Goal: Complete application form: Complete application form

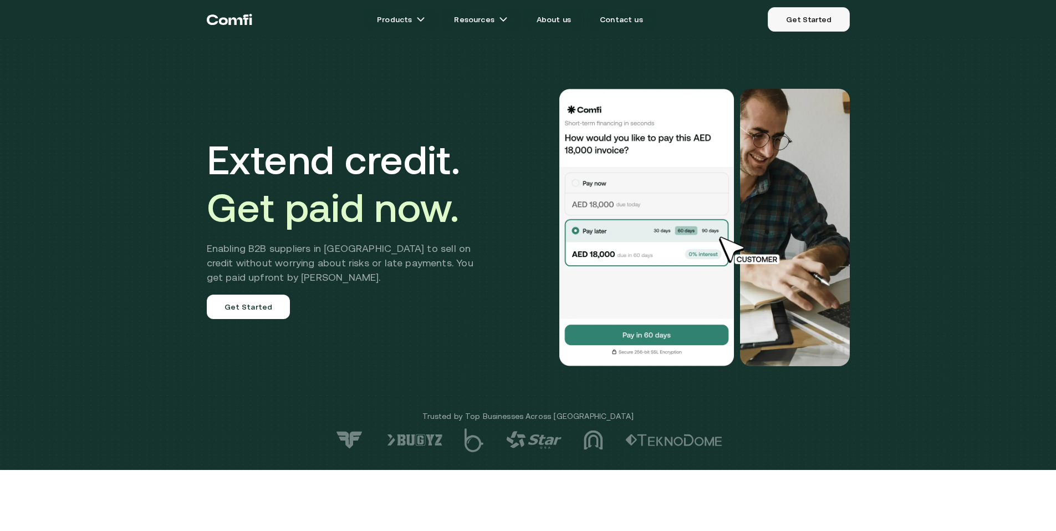
click at [789, 26] on link "Get Started" at bounding box center [809, 19] width 82 height 24
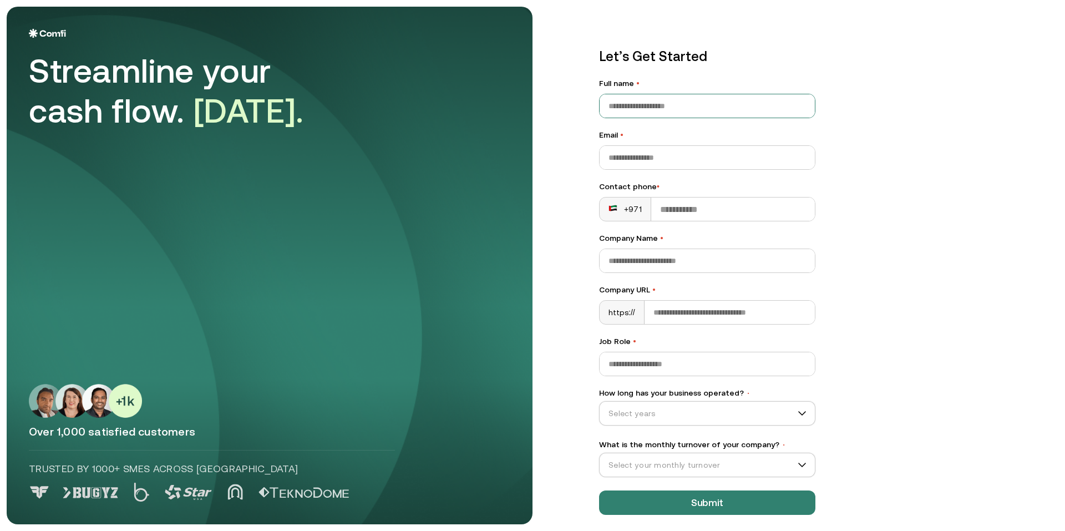
click at [688, 95] on input "Full name •" at bounding box center [706, 105] width 215 height 23
type input "*****"
type input "*"
type input "**********"
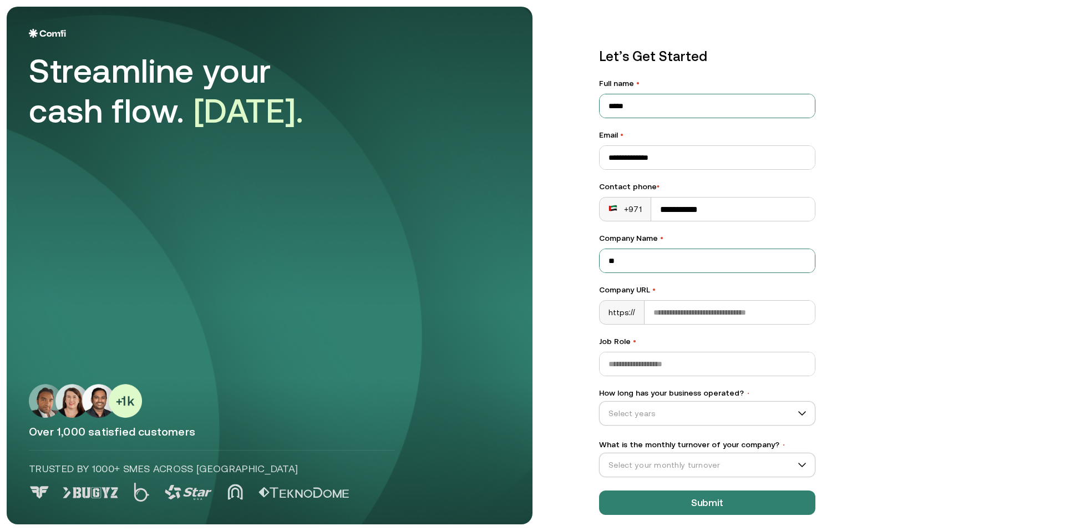
type input "*"
type input "*******"
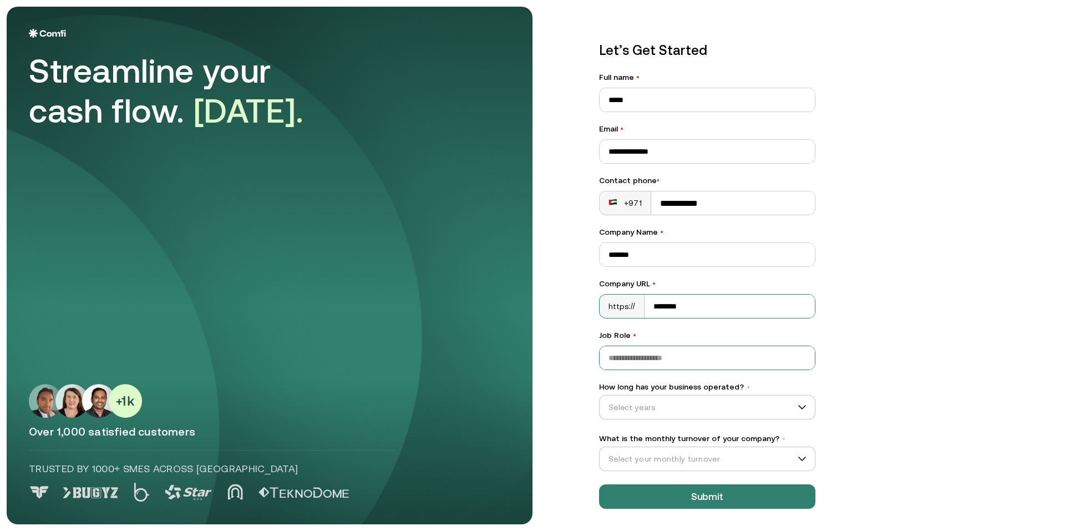
type input "********"
click at [684, 359] on input "Job Role •" at bounding box center [706, 357] width 215 height 23
type input "**"
click at [700, 399] on input "How long has your business operated? •" at bounding box center [701, 407] width 205 height 17
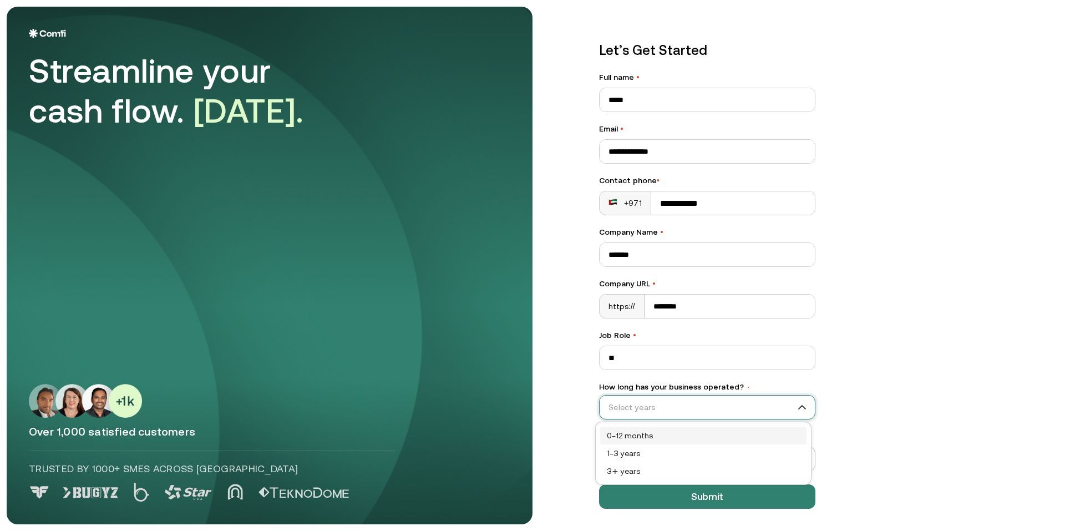
click at [675, 432] on div "0–12 months" at bounding box center [703, 435] width 193 height 12
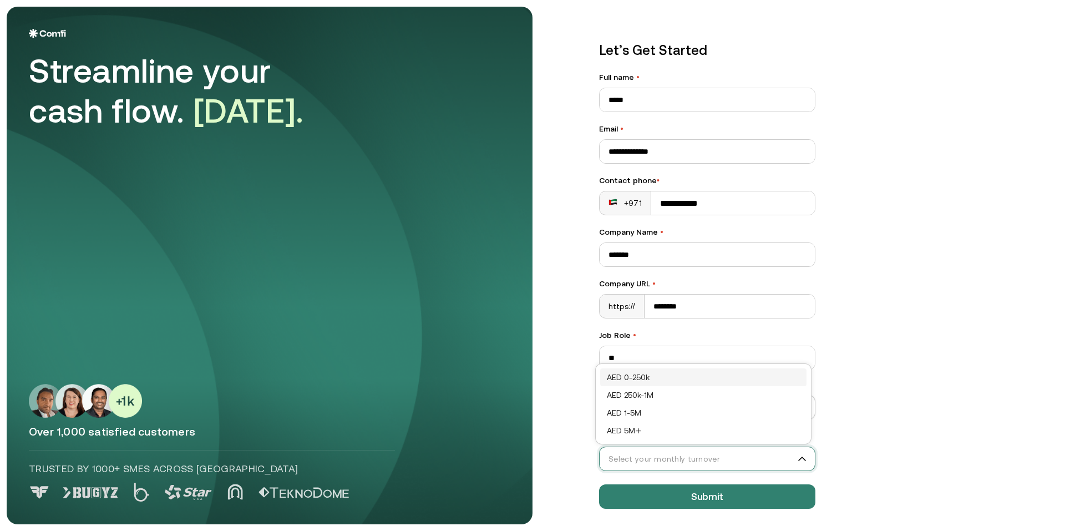
click at [683, 461] on input "What is the monthly turnover of your company? •" at bounding box center [701, 458] width 205 height 17
click at [663, 380] on div "AED 0-250k" at bounding box center [703, 377] width 193 height 12
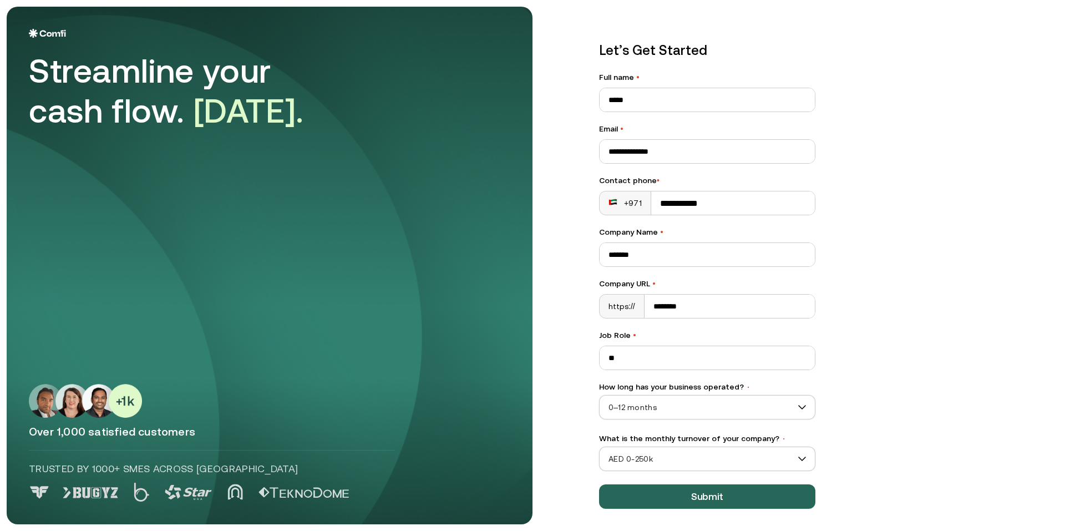
click at [711, 497] on button "Submit" at bounding box center [707, 496] width 216 height 24
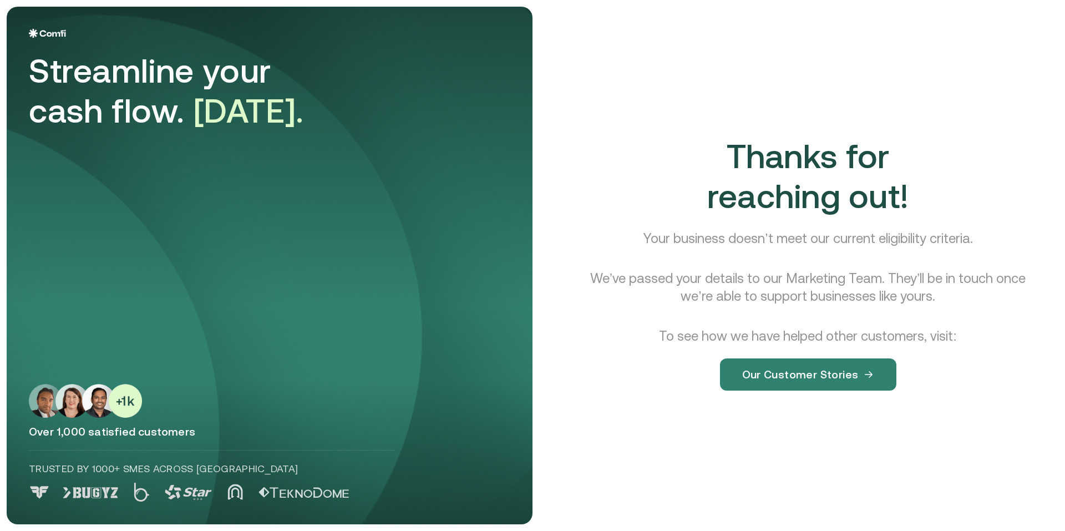
click at [709, 231] on p "Your business doesn’t meet our current eligibility criteria." at bounding box center [807, 239] width 329 height 18
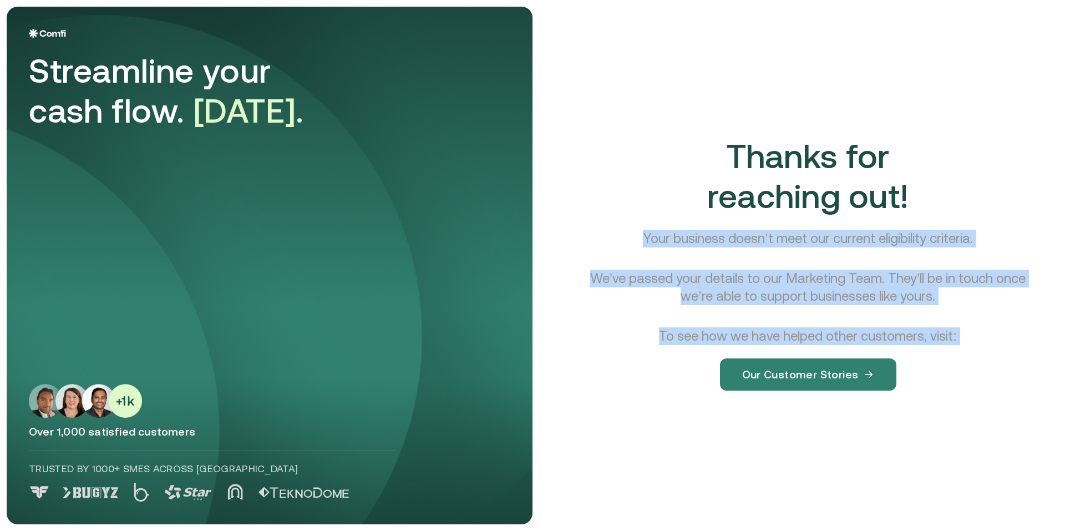
drag, startPoint x: 709, startPoint y: 231, endPoint x: 915, endPoint y: 340, distance: 233.1
click at [915, 340] on div "Thanks for reaching out! Your business doesn’t meet our current eligibility cri…" at bounding box center [808, 272] width 474 height 272
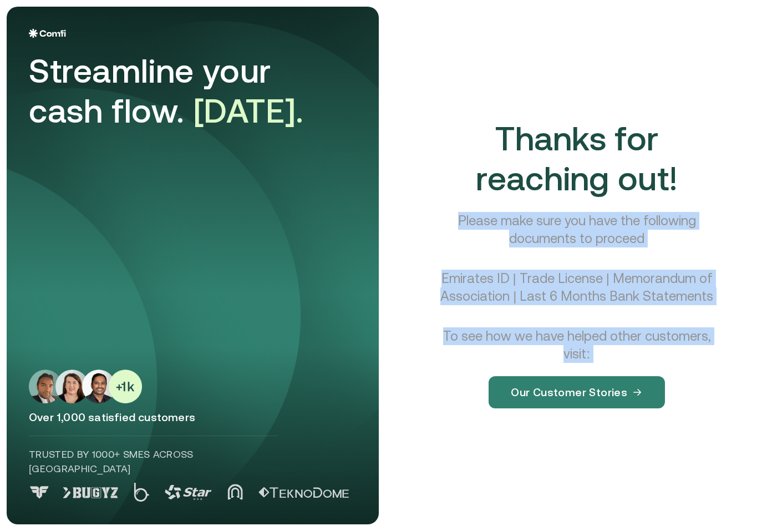
click at [574, 339] on p "To see how we have helped other customers, visit:" at bounding box center [577, 344] width 285 height 35
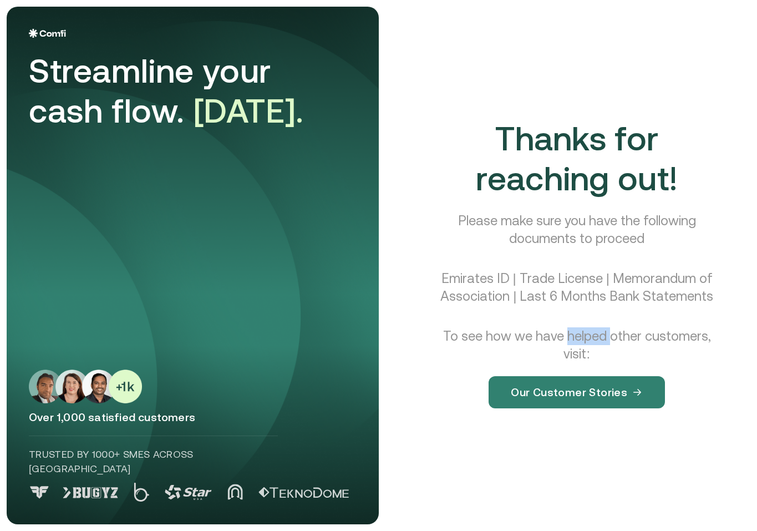
click at [574, 339] on p "To see how we have helped other customers, visit:" at bounding box center [577, 344] width 285 height 35
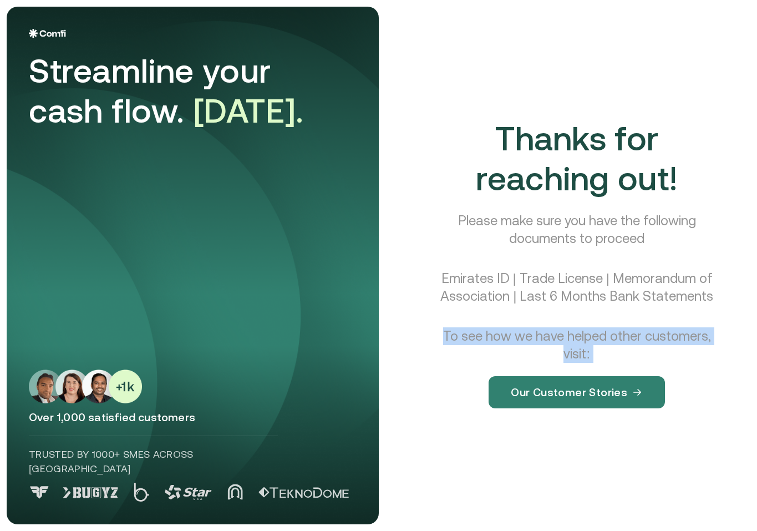
click at [574, 339] on p "To see how we have helped other customers, visit:" at bounding box center [577, 344] width 285 height 35
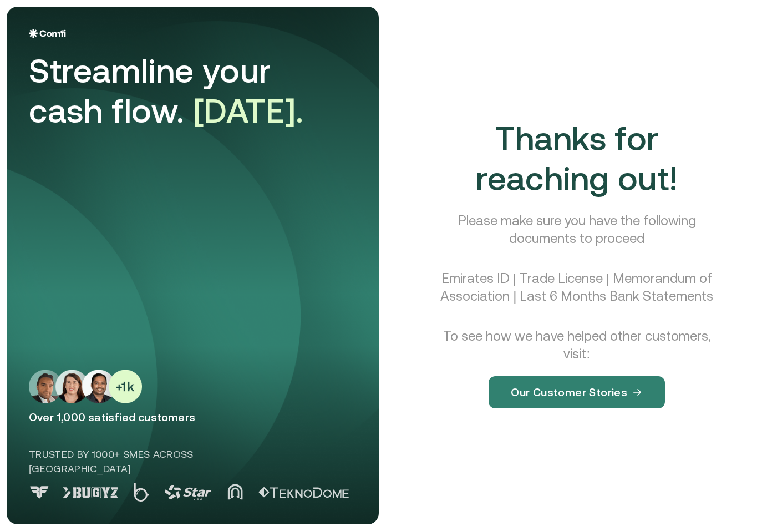
click at [625, 139] on span "Thanks for reaching out!" at bounding box center [577, 158] width 202 height 78
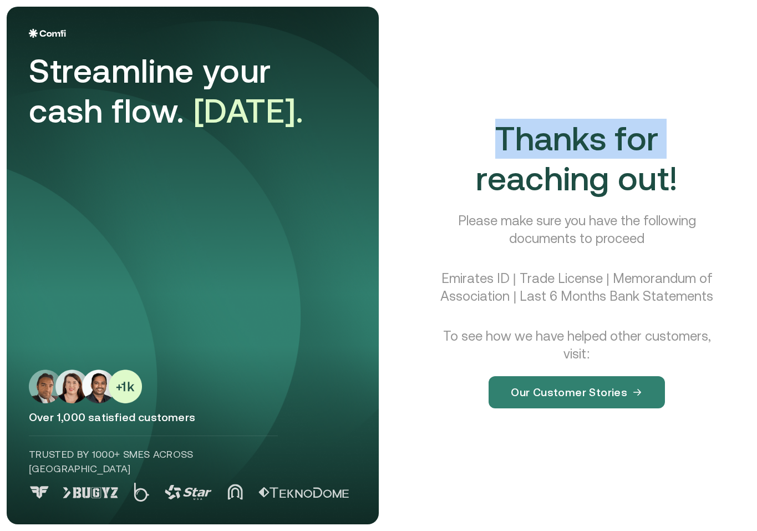
click at [625, 139] on span "Thanks for reaching out!" at bounding box center [577, 158] width 202 height 78
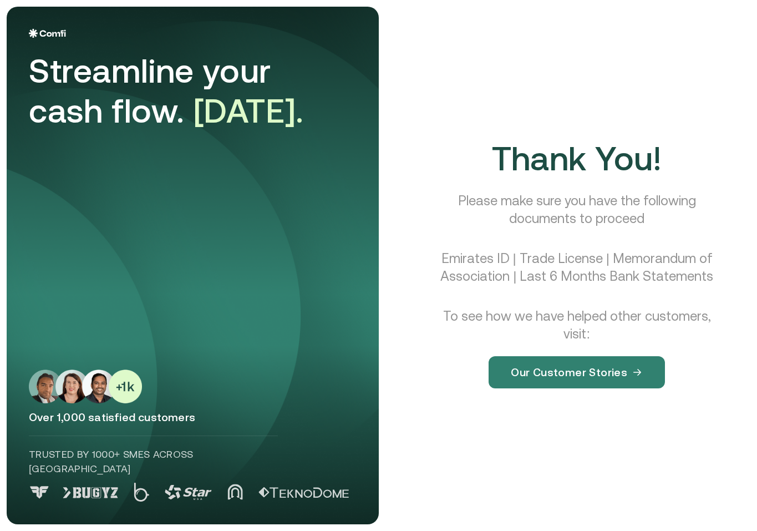
click at [710, 251] on p "Emirates ID | Trade License | Memorandum of Association | Last 6 Months Bank St…" at bounding box center [577, 267] width 285 height 35
click at [554, 159] on span "Thank You!" at bounding box center [577, 158] width 170 height 38
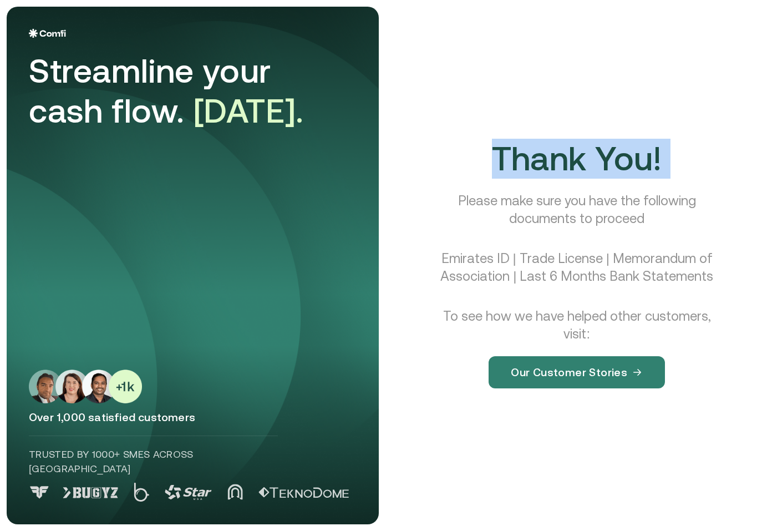
drag, startPoint x: 554, startPoint y: 159, endPoint x: 610, endPoint y: 162, distance: 56.1
click at [610, 162] on span "Thank You!" at bounding box center [577, 158] width 170 height 38
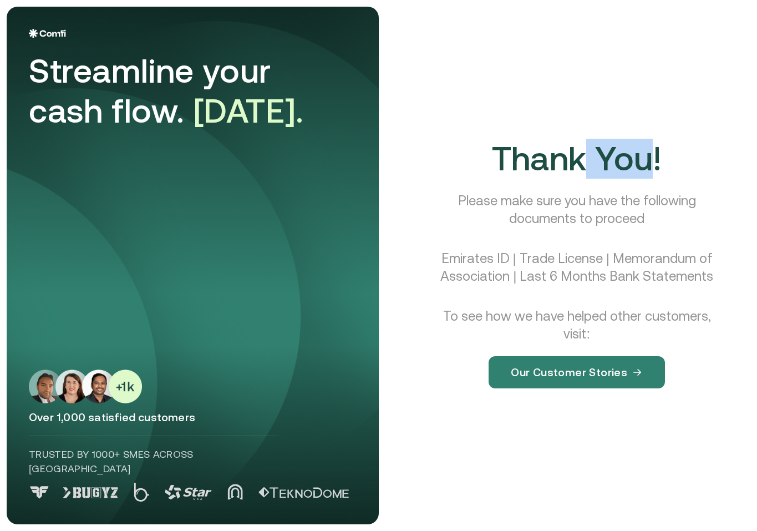
drag, startPoint x: 610, startPoint y: 162, endPoint x: 586, endPoint y: 162, distance: 24.4
click at [586, 162] on span "Thank You!" at bounding box center [577, 158] width 170 height 38
click at [525, 161] on span "Thank You!" at bounding box center [577, 158] width 170 height 38
drag, startPoint x: 525, startPoint y: 161, endPoint x: 645, endPoint y: 164, distance: 120.3
click at [645, 164] on span "Thank You!" at bounding box center [577, 158] width 170 height 38
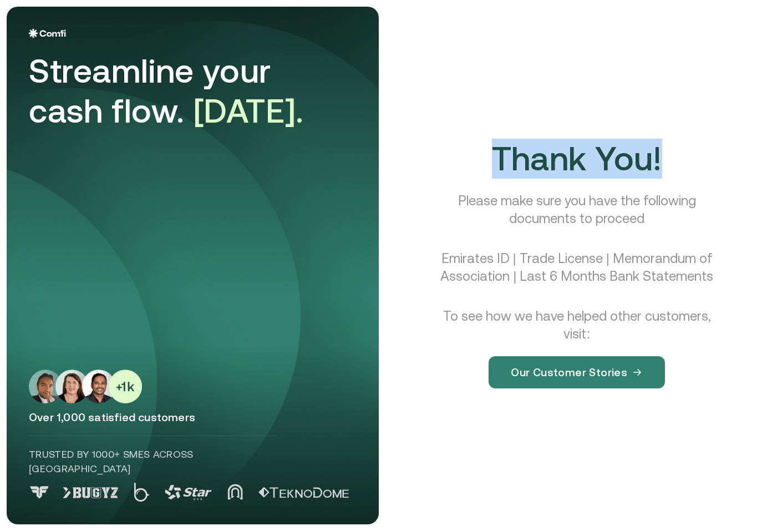
click at [645, 164] on span "Thank You!" at bounding box center [577, 158] width 170 height 38
drag, startPoint x: 645, startPoint y: 164, endPoint x: 543, endPoint y: 155, distance: 102.4
click at [543, 155] on span "Thank You!" at bounding box center [577, 158] width 170 height 38
click at [537, 157] on span "Thank You!" at bounding box center [577, 158] width 170 height 38
drag, startPoint x: 537, startPoint y: 157, endPoint x: 655, endPoint y: 166, distance: 118.4
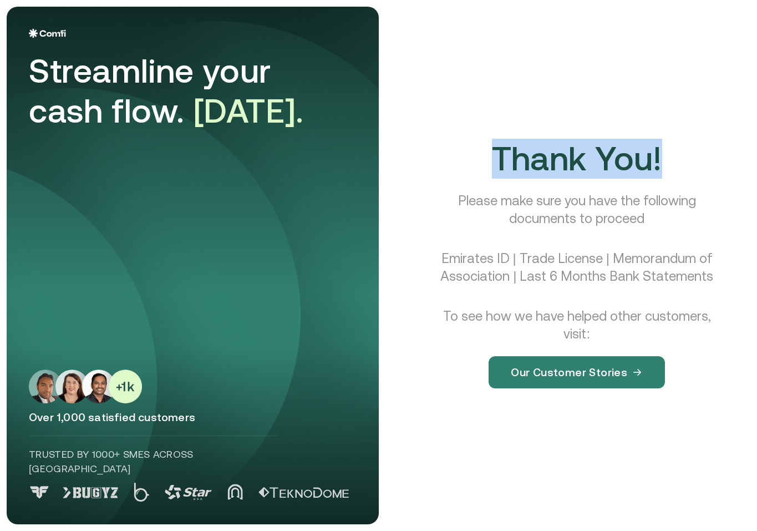
click at [655, 166] on span "Thank You!" at bounding box center [577, 158] width 170 height 38
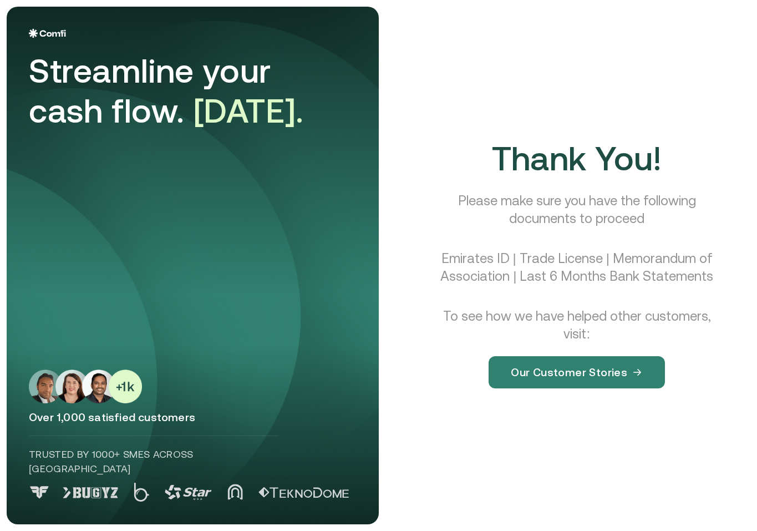
click at [478, 201] on p "Please make sure you have the following documents to proceed" at bounding box center [577, 209] width 285 height 35
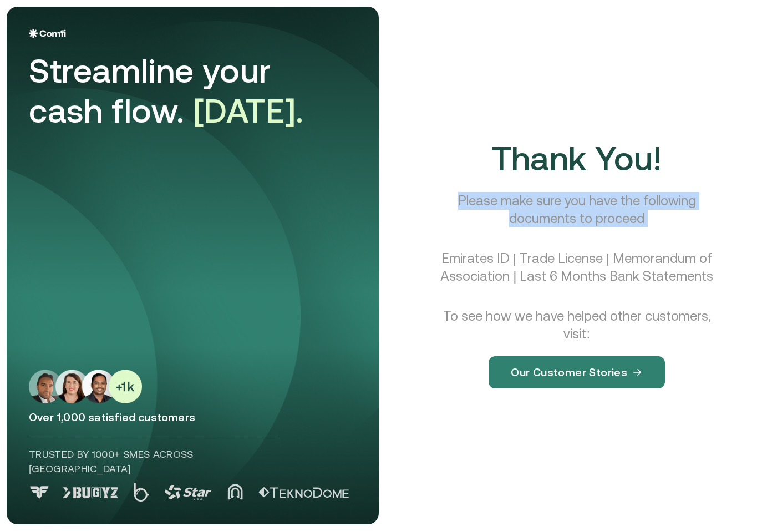
drag, startPoint x: 478, startPoint y: 201, endPoint x: 652, endPoint y: 223, distance: 174.9
click at [652, 223] on p "Please make sure you have the following documents to proceed" at bounding box center [577, 209] width 285 height 35
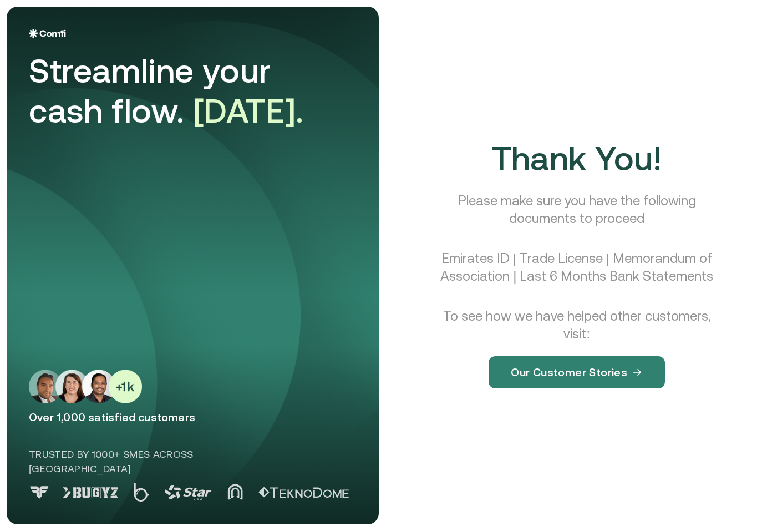
click at [487, 259] on p "Emirates ID | Trade License | Memorandum of Association | Last 6 Months Bank St…" at bounding box center [577, 267] width 285 height 35
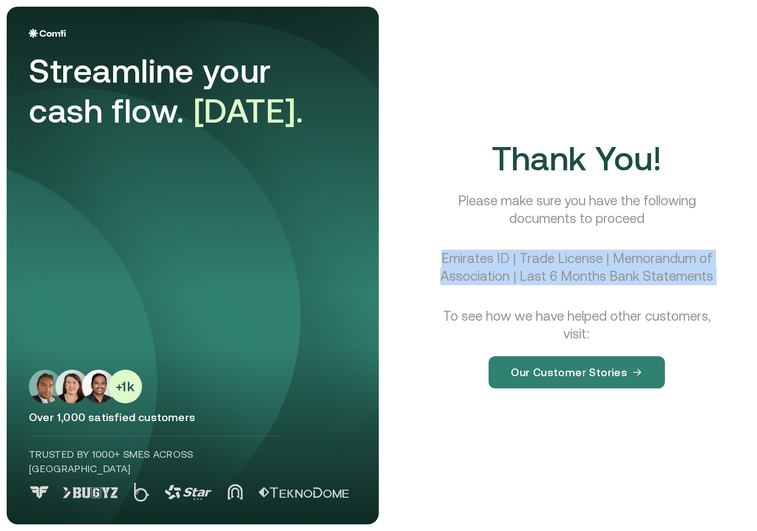
drag, startPoint x: 487, startPoint y: 259, endPoint x: 650, endPoint y: 280, distance: 164.4
click at [650, 280] on p "Emirates ID | Trade License | Memorandum of Association | Last 6 Months Bank St…" at bounding box center [577, 267] width 285 height 35
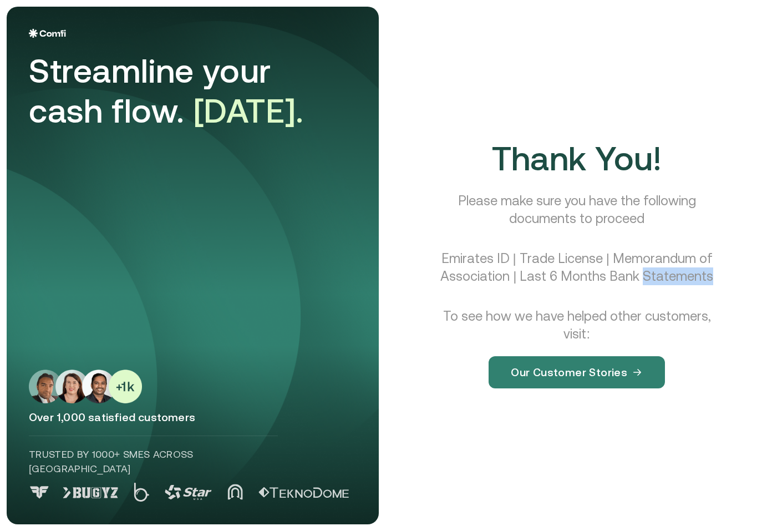
click at [650, 280] on p "Emirates ID | Trade License | Memorandum of Association | Last 6 Months Bank St…" at bounding box center [577, 267] width 285 height 35
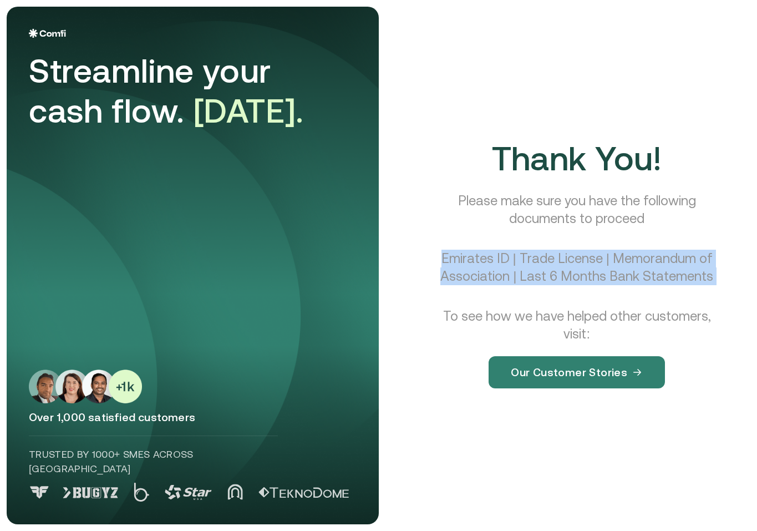
drag, startPoint x: 650, startPoint y: 280, endPoint x: 515, endPoint y: 260, distance: 136.8
click at [515, 260] on p "Emirates ID | Trade License | Memorandum of Association | Last 6 Months Bank St…" at bounding box center [577, 267] width 285 height 35
drag, startPoint x: 515, startPoint y: 260, endPoint x: 555, endPoint y: 271, distance: 41.8
click at [555, 271] on p "Emirates ID | Trade License | Memorandum of Association | Last 6 Months Bank St…" at bounding box center [577, 267] width 285 height 35
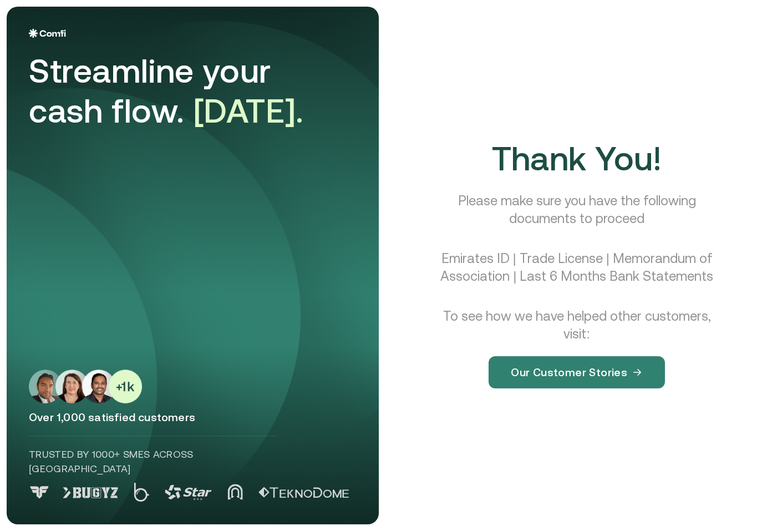
click at [605, 279] on p "Emirates ID | Trade License | Memorandum of Association | Last 6 Months Bank St…" at bounding box center [577, 267] width 285 height 35
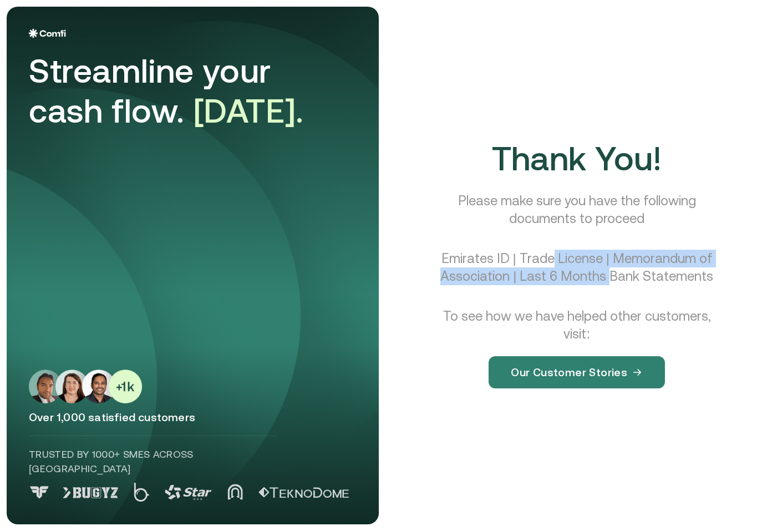
drag, startPoint x: 605, startPoint y: 279, endPoint x: 553, endPoint y: 262, distance: 55.2
click at [553, 262] on p "Emirates ID | Trade License | Memorandum of Association | Last 6 Months Bank St…" at bounding box center [577, 267] width 285 height 35
click at [589, 277] on p "Emirates ID | Trade License | Memorandum of Association | Last 6 Months Bank St…" at bounding box center [577, 267] width 285 height 35
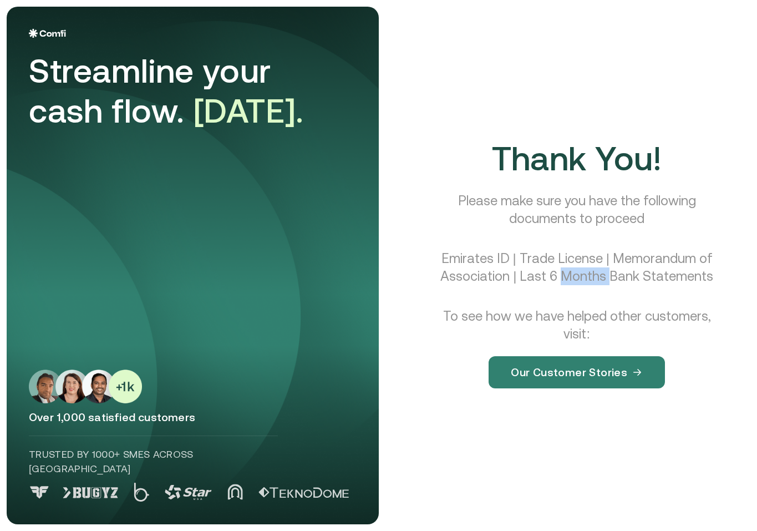
click at [589, 277] on p "Emirates ID | Trade License | Memorandum of Association | Last 6 Months Bank St…" at bounding box center [577, 267] width 285 height 35
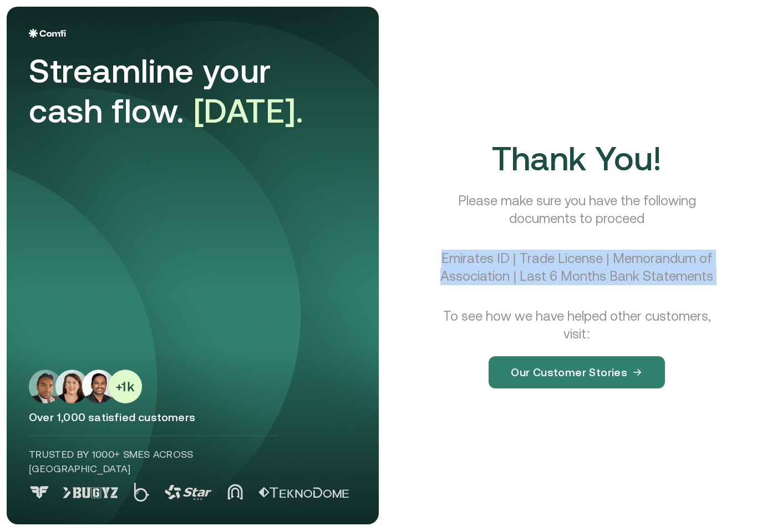
click at [589, 277] on p "Emirates ID | Trade License | Memorandum of Association | Last 6 Months Bank St…" at bounding box center [577, 267] width 285 height 35
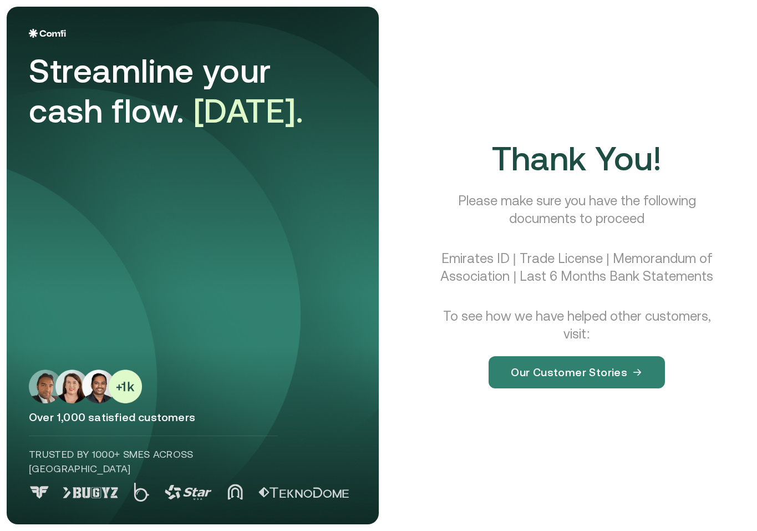
click at [586, 314] on p "To see how we have helped other customers, visit:" at bounding box center [577, 324] width 285 height 35
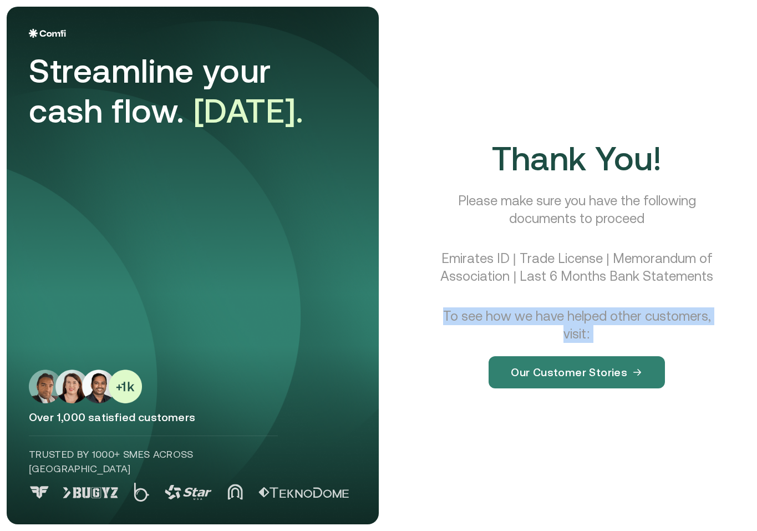
click at [586, 314] on p "To see how we have helped other customers, visit:" at bounding box center [577, 324] width 285 height 35
click at [578, 318] on p "To see how we have helped other customers, visit:" at bounding box center [577, 324] width 285 height 35
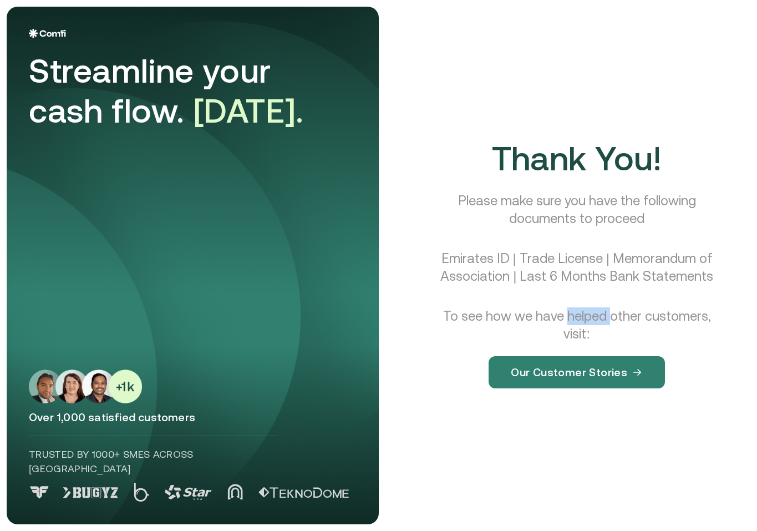
click at [578, 318] on p "To see how we have helped other customers, visit:" at bounding box center [577, 324] width 285 height 35
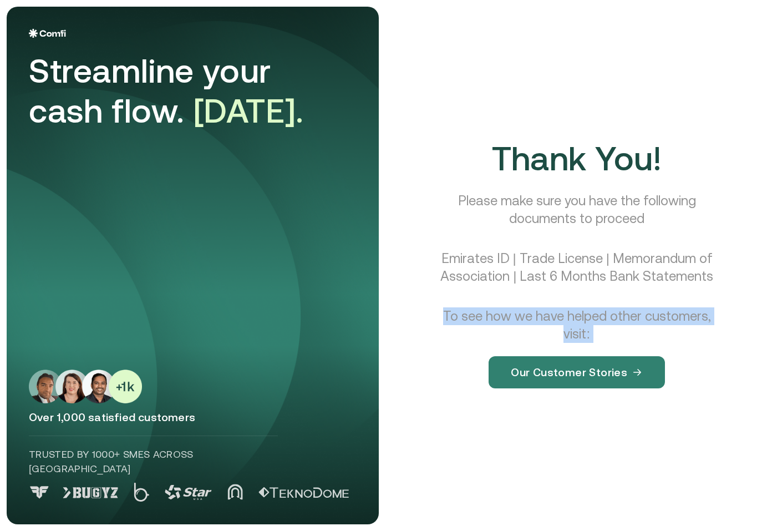
click at [578, 318] on p "To see how we have helped other customers, visit:" at bounding box center [577, 324] width 285 height 35
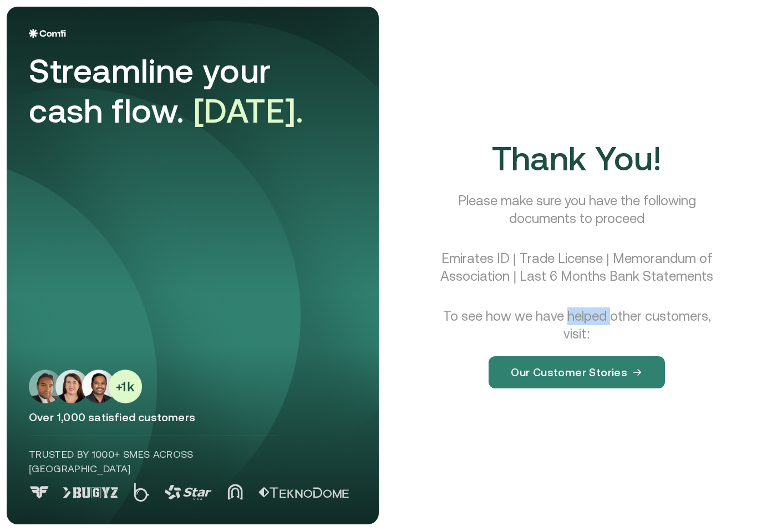
click at [578, 318] on p "To see how we have helped other customers, visit:" at bounding box center [577, 324] width 285 height 35
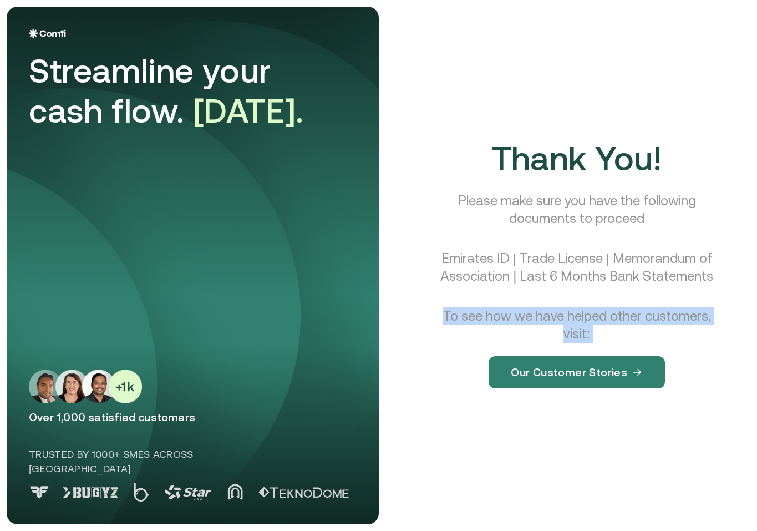
click at [578, 318] on p "To see how we have helped other customers, visit:" at bounding box center [577, 324] width 285 height 35
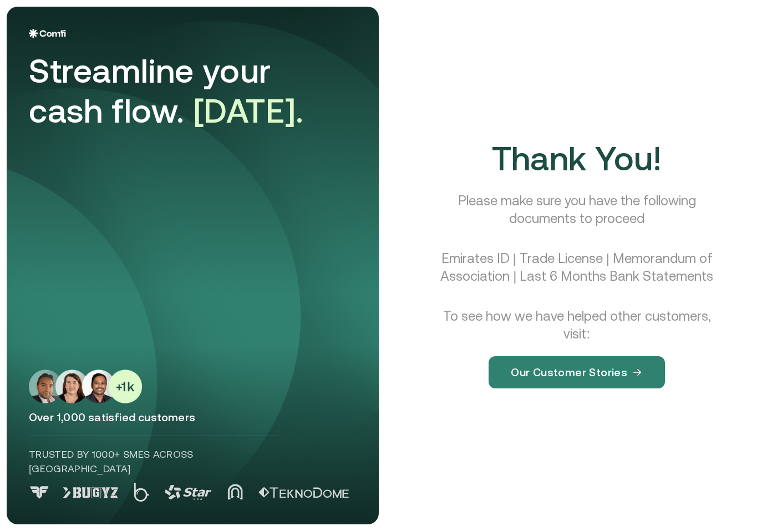
click at [567, 276] on p "Emirates ID | Trade License | Memorandum of Association | Last 6 Months Bank St…" at bounding box center [577, 267] width 285 height 35
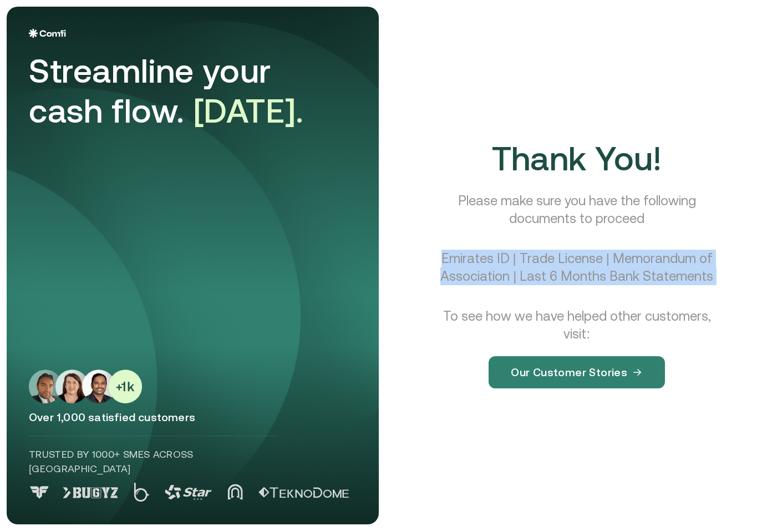
click at [567, 276] on p "Emirates ID | Trade License | Memorandum of Association | Last 6 Months Bank St…" at bounding box center [577, 267] width 285 height 35
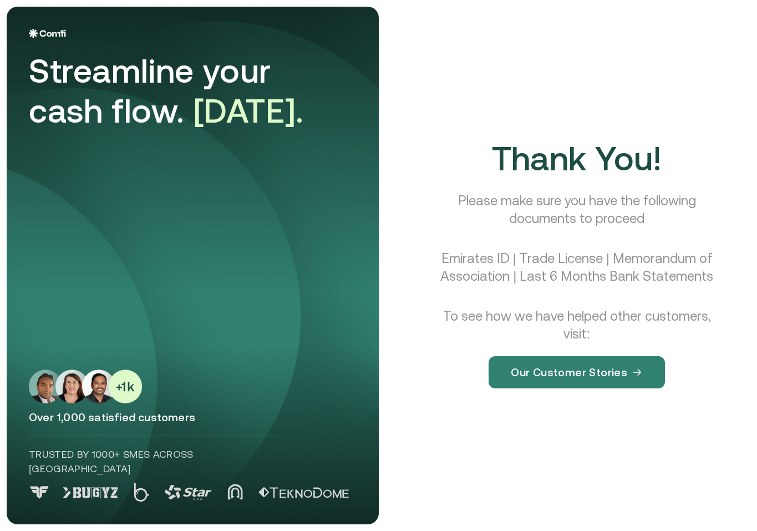
click at [562, 201] on p "Please make sure you have the following documents to proceed" at bounding box center [577, 209] width 285 height 35
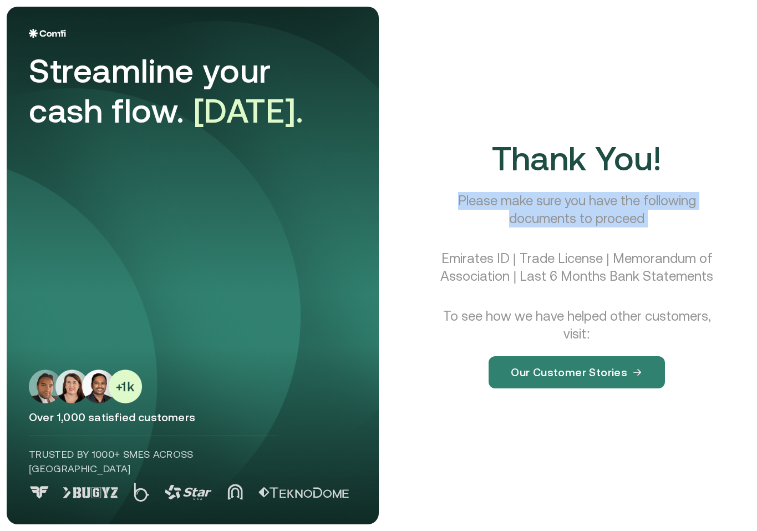
click at [562, 201] on p "Please make sure you have the following documents to proceed" at bounding box center [577, 209] width 285 height 35
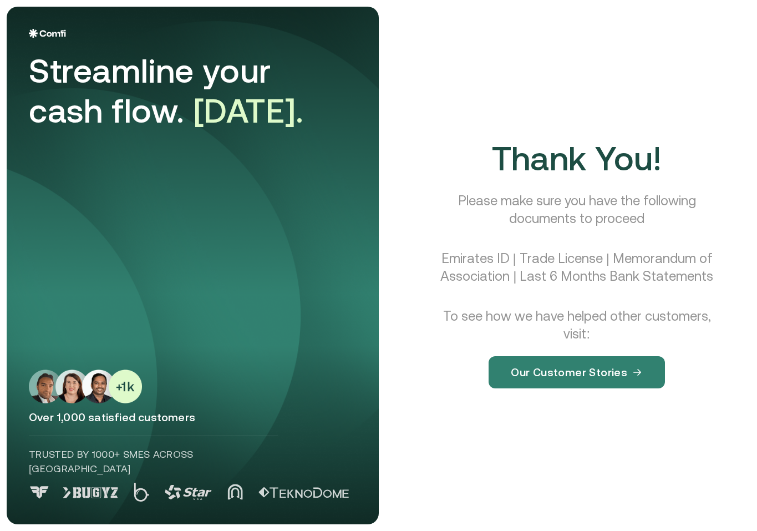
click at [613, 157] on span "Thank You!" at bounding box center [577, 158] width 170 height 38
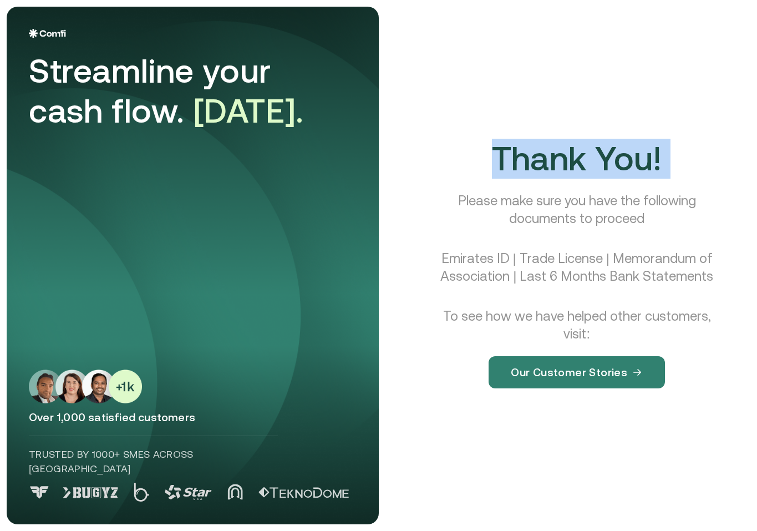
click at [613, 157] on span "Thank You!" at bounding box center [577, 158] width 170 height 38
click at [619, 165] on span "Thank You!" at bounding box center [577, 158] width 170 height 38
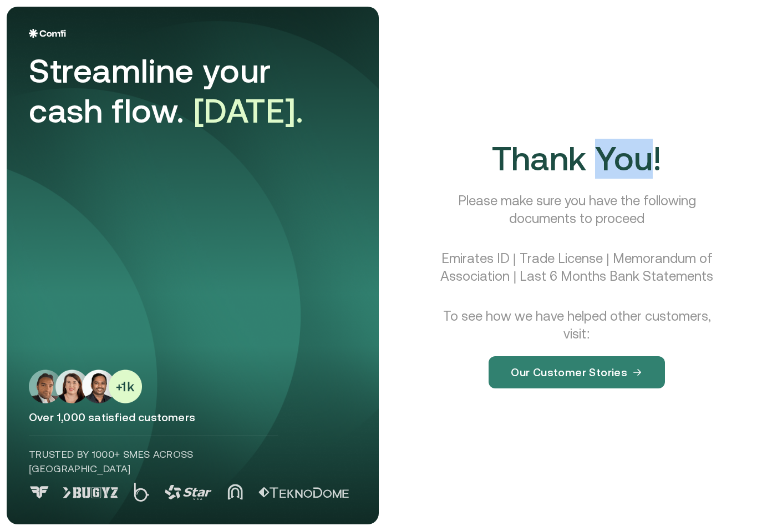
click at [619, 165] on span "Thank You!" at bounding box center [577, 158] width 170 height 38
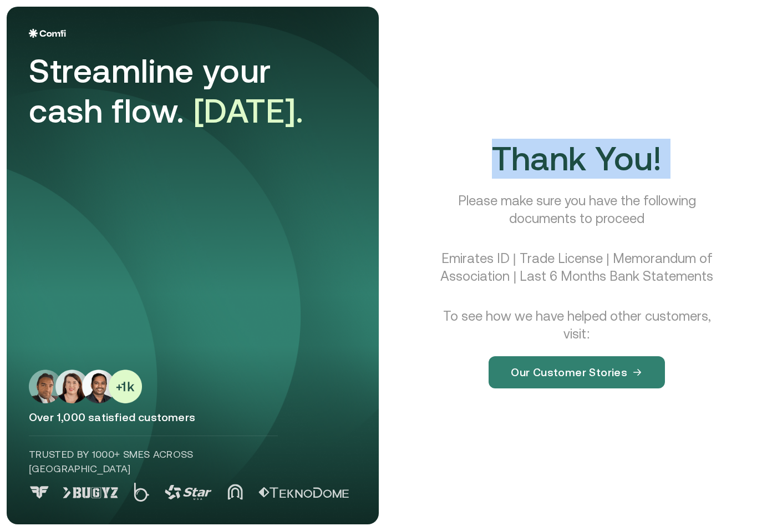
click at [619, 165] on span "Thank You!" at bounding box center [577, 158] width 170 height 38
click at [625, 166] on span "Thank You!" at bounding box center [577, 158] width 170 height 38
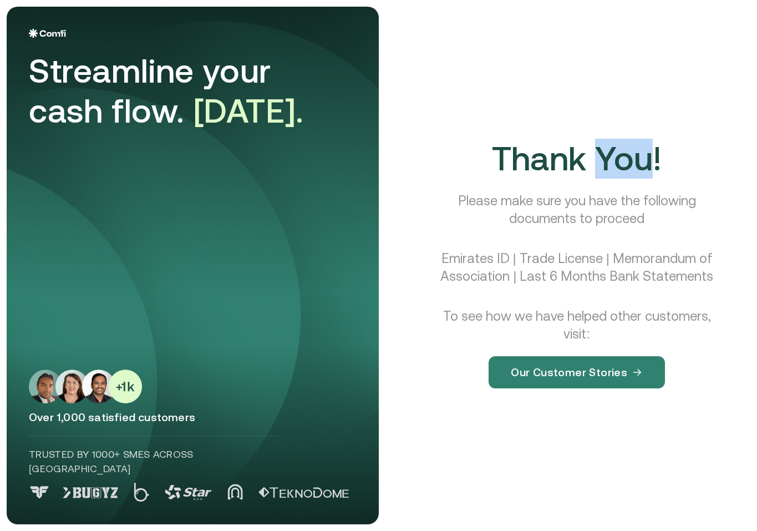
click at [625, 166] on span "Thank You!" at bounding box center [577, 158] width 170 height 38
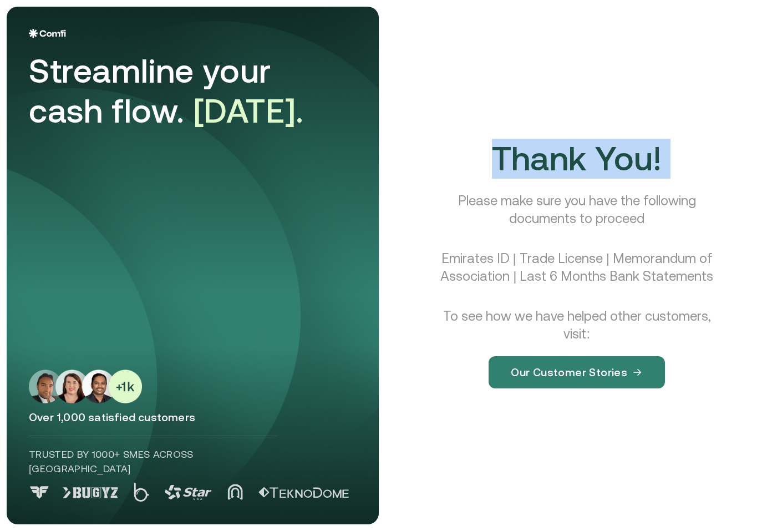
click at [625, 166] on span "Thank You!" at bounding box center [577, 158] width 170 height 38
click at [663, 167] on div "Thank You! Please make sure you have the following documents to proceed Emirate…" at bounding box center [577, 272] width 320 height 267
drag, startPoint x: 663, startPoint y: 167, endPoint x: 528, endPoint y: 158, distance: 134.5
click at [528, 158] on div "Thank You! Please make sure you have the following documents to proceed Emirate…" at bounding box center [577, 272] width 320 height 267
click at [528, 158] on span "Thank You!" at bounding box center [577, 158] width 170 height 38
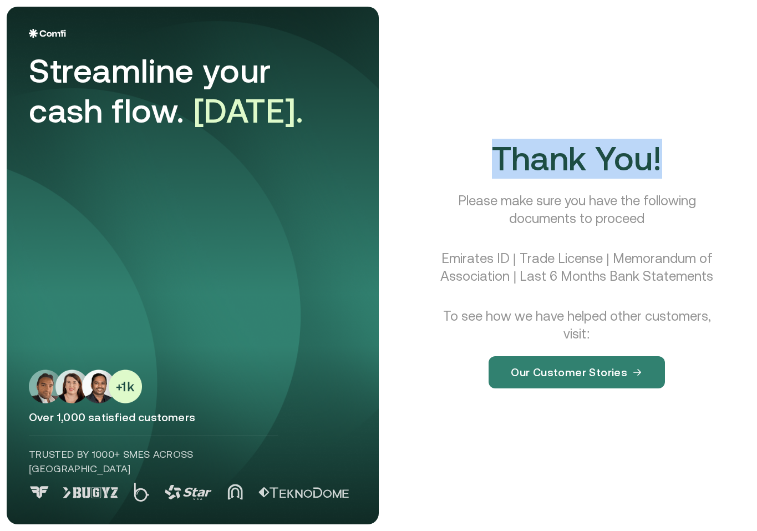
drag, startPoint x: 528, startPoint y: 158, endPoint x: 653, endPoint y: 162, distance: 124.8
click at [653, 162] on span "Thank You!" at bounding box center [577, 158] width 170 height 38
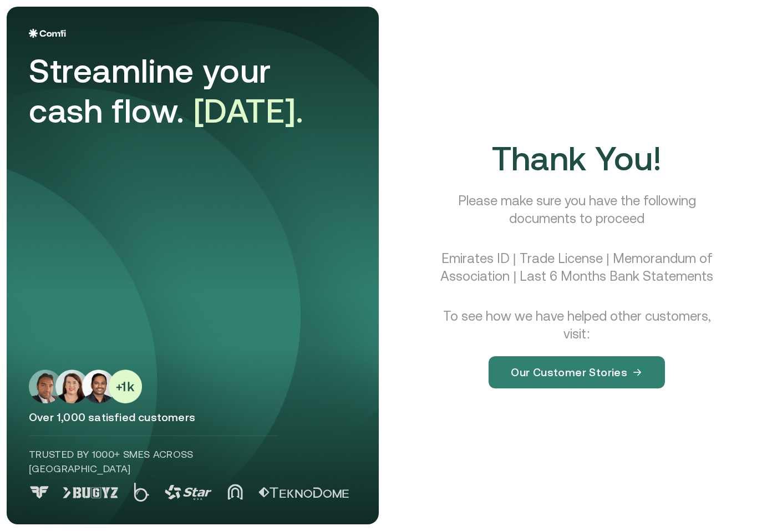
click at [542, 203] on p "Please make sure you have the following documents to proceed" at bounding box center [577, 209] width 285 height 35
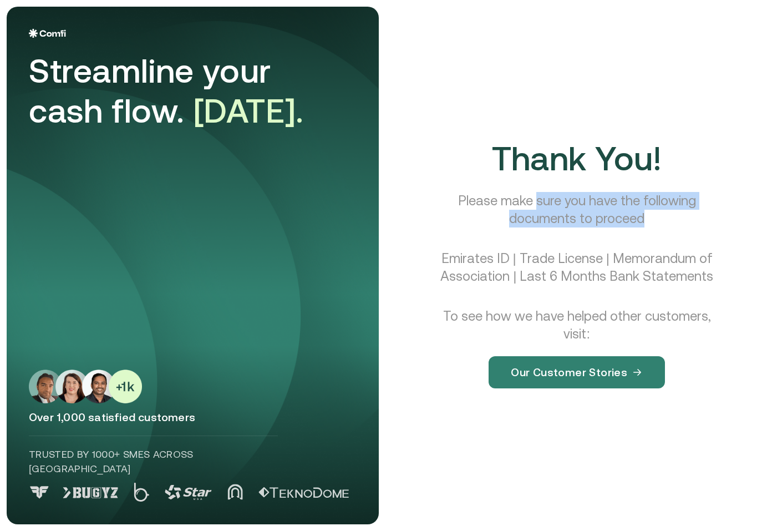
drag, startPoint x: 542, startPoint y: 203, endPoint x: 607, endPoint y: 219, distance: 66.3
click at [607, 219] on p "Please make sure you have the following documents to proceed" at bounding box center [577, 209] width 285 height 35
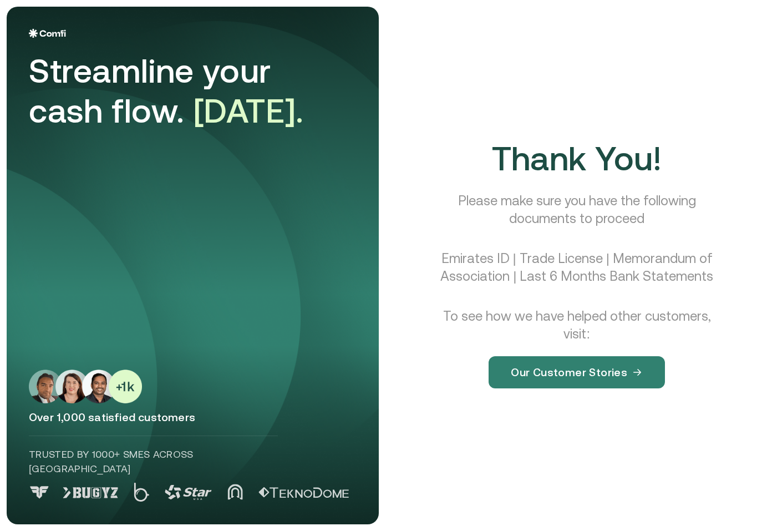
click at [612, 119] on div "Thank You! Please make sure you have the following documents to proceed Emirate…" at bounding box center [577, 272] width 347 height 531
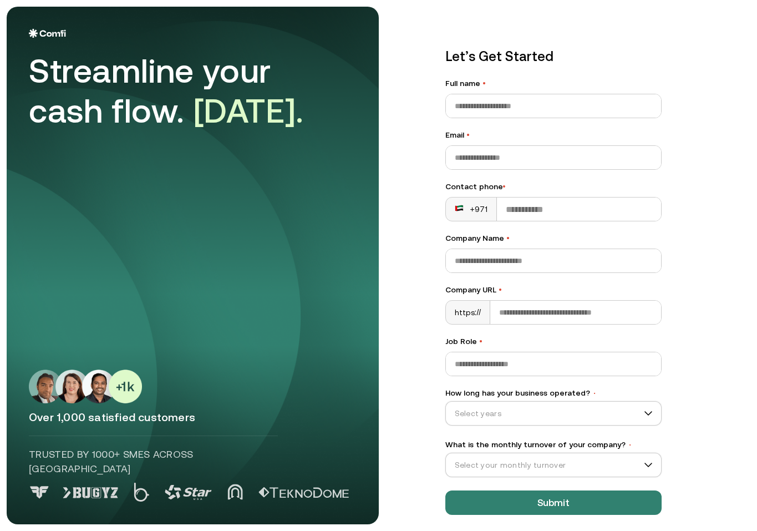
scroll to position [6, 0]
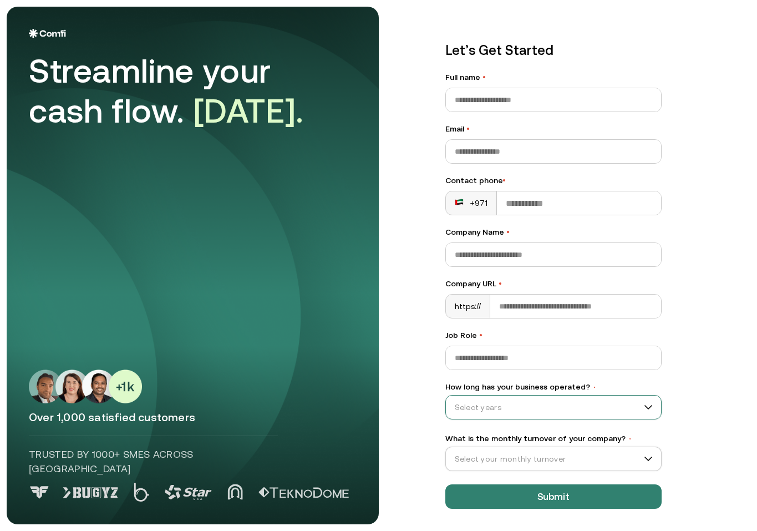
click at [540, 404] on input "How long has your business operated? •" at bounding box center [548, 407] width 205 height 17
click at [414, 411] on main "Streamline your cash flow. [DATE]. Over 1,000 satisfied customers Trusted by 10…" at bounding box center [378, 265] width 757 height 531
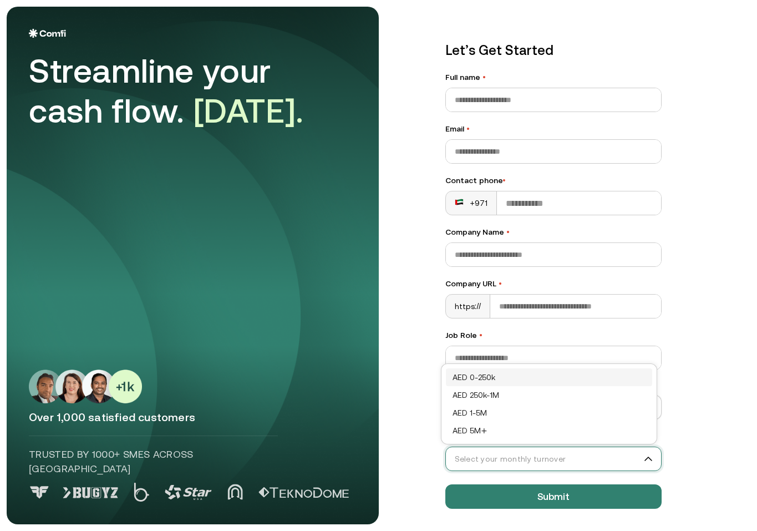
click at [480, 458] on input "What is the monthly turnover of your company? •" at bounding box center [548, 458] width 205 height 17
click at [515, 101] on input "Full name •" at bounding box center [553, 99] width 215 height 23
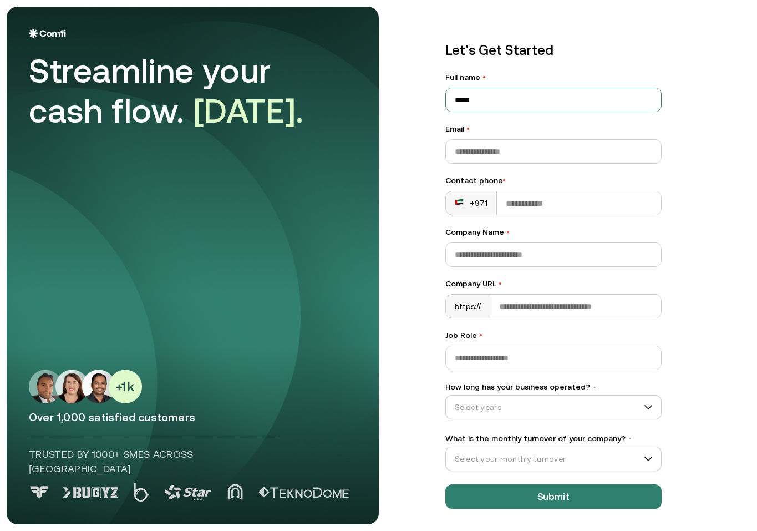
type input "*****"
type input "**********"
type input "*****"
type input "********"
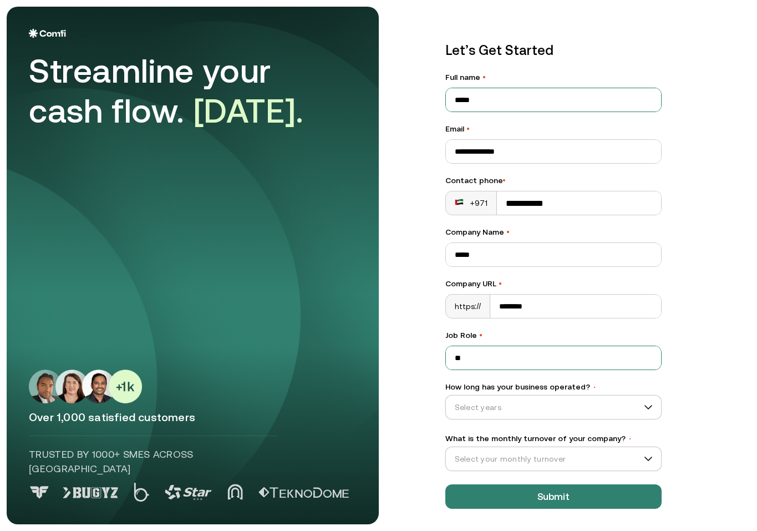
type input "**"
click at [578, 399] on input "How long has your business operated? •" at bounding box center [548, 407] width 205 height 17
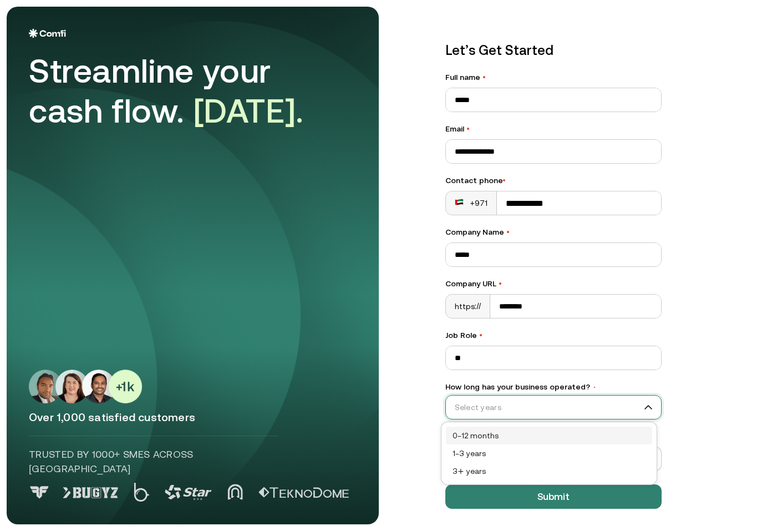
click at [535, 431] on div "0–12 months" at bounding box center [548, 435] width 193 height 12
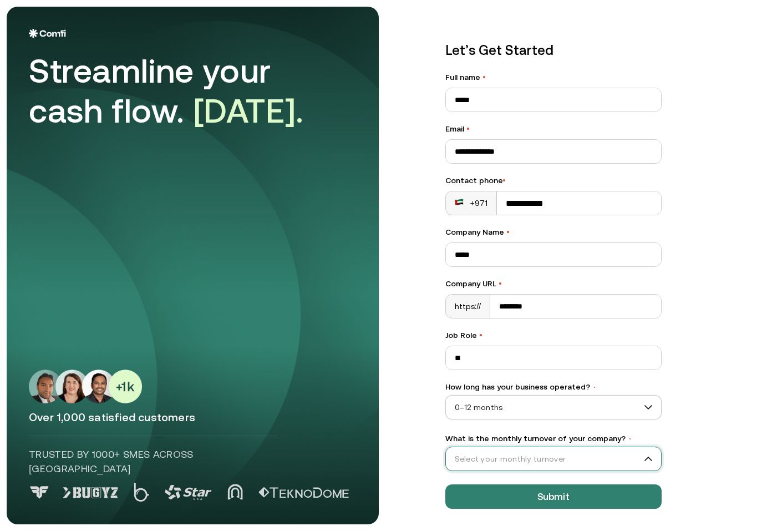
click at [581, 455] on input "What is the monthly turnover of your company? •" at bounding box center [548, 458] width 205 height 17
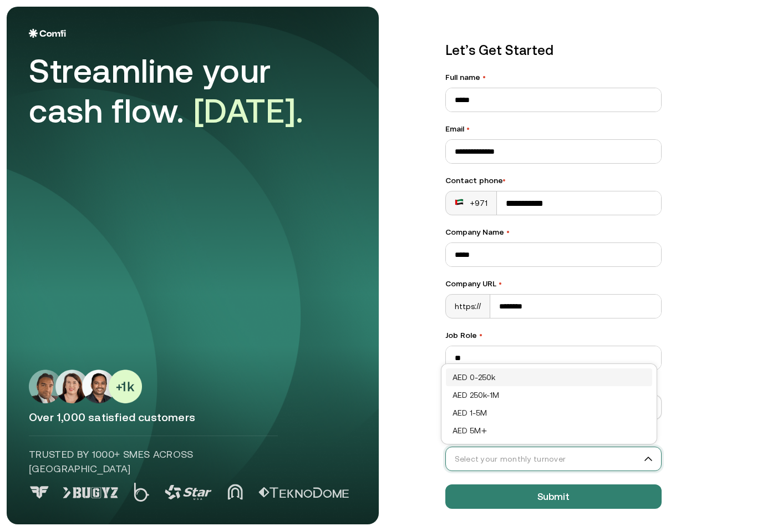
click at [503, 369] on div "AED 0-250k" at bounding box center [549, 377] width 206 height 18
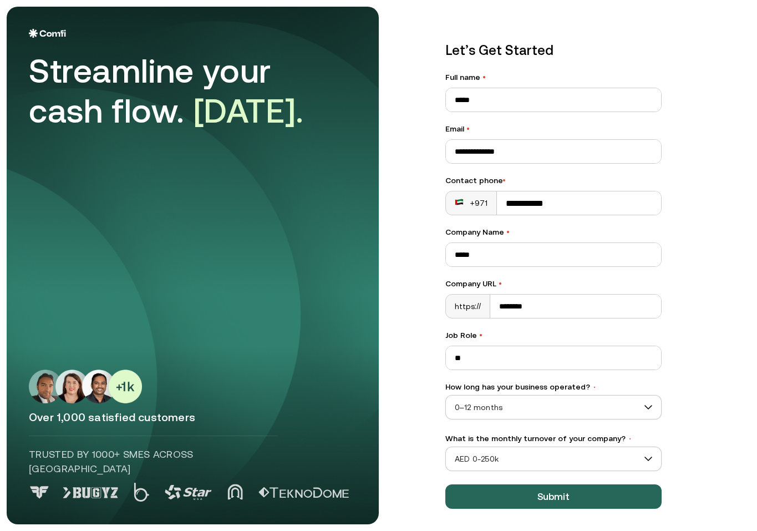
click at [653, 491] on button "Submit" at bounding box center [553, 496] width 216 height 24
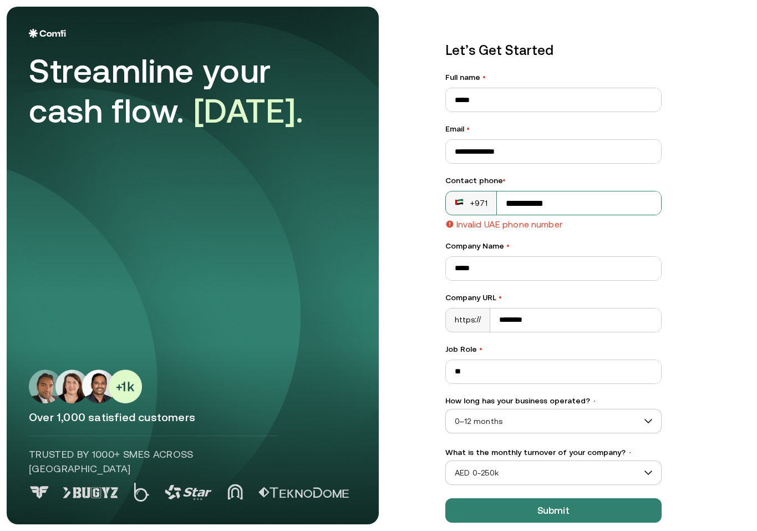
click at [501, 206] on input "**********" at bounding box center [579, 202] width 164 height 23
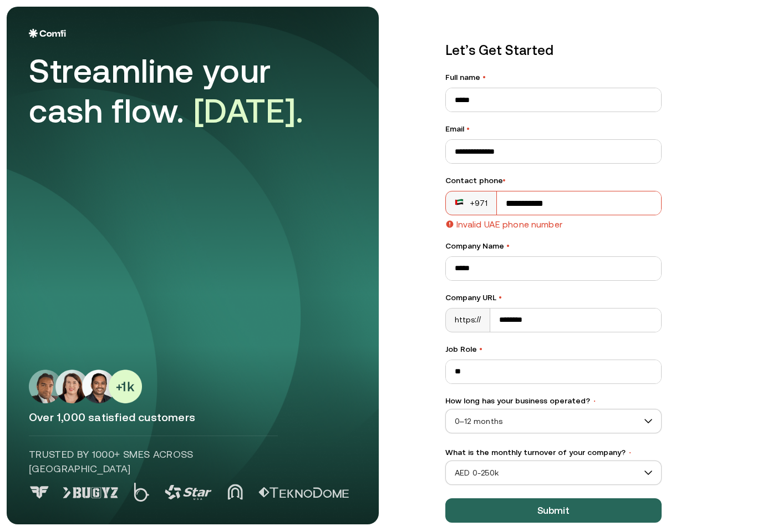
type input "**********"
click at [629, 505] on button "Submit" at bounding box center [553, 510] width 216 height 24
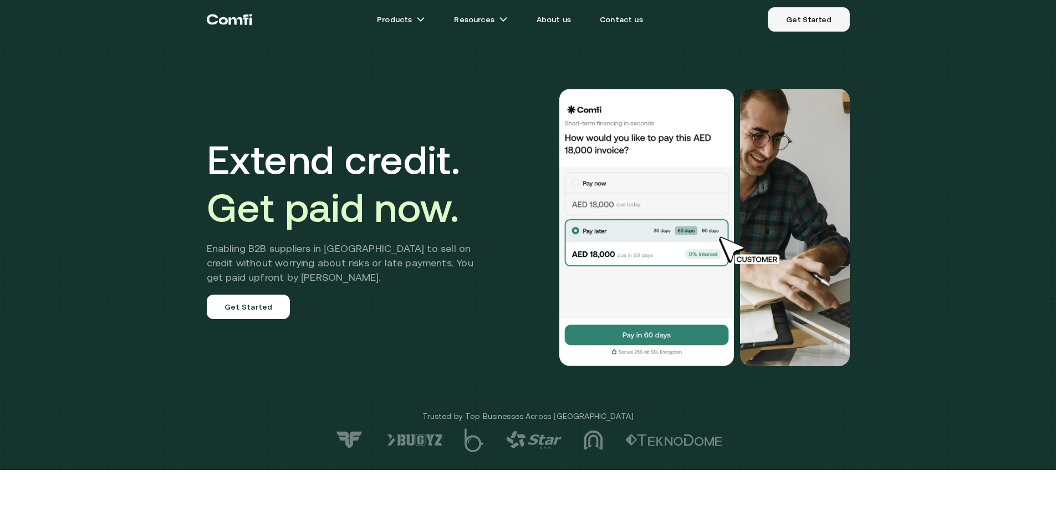
click at [819, 23] on link "Get Started" at bounding box center [809, 19] width 82 height 24
